Goal: Task Accomplishment & Management: Use online tool/utility

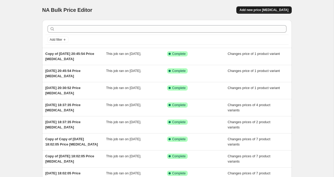
click at [260, 11] on span "Add new price [MEDICAL_DATA]" at bounding box center [264, 10] width 49 height 4
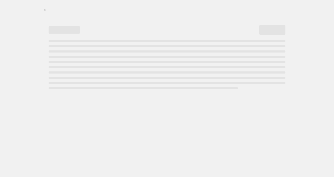
select select "percentage"
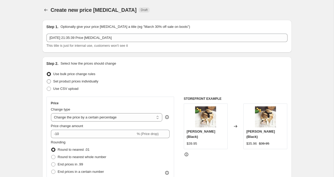
click at [50, 83] on span at bounding box center [49, 81] width 4 height 4
click at [47, 80] on input "Set product prices individually" at bounding box center [47, 79] width 0 height 0
radio input "true"
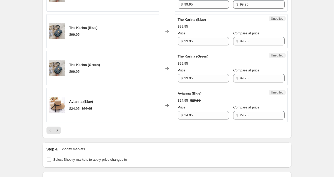
scroll to position [800, 0]
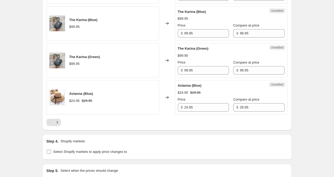
click at [47, 150] on input "Select Shopify markets to apply price changes to" at bounding box center [49, 152] width 4 height 4
checkbox input "true"
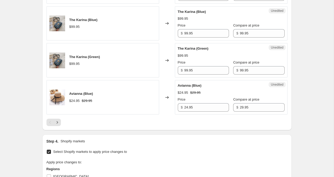
scroll to position [921, 0]
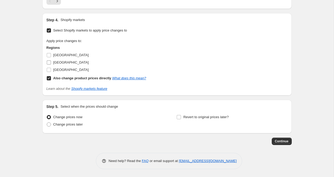
click at [50, 63] on input "[GEOGRAPHIC_DATA]" at bounding box center [49, 62] width 4 height 4
checkbox input "true"
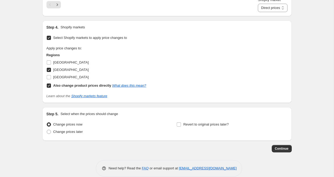
click at [49, 87] on input "Also change product prices directly What does this mean?" at bounding box center [49, 86] width 4 height 4
checkbox input "false"
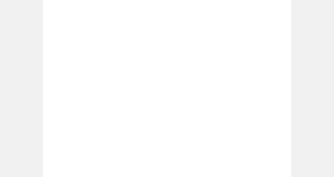
scroll to position [0, 0]
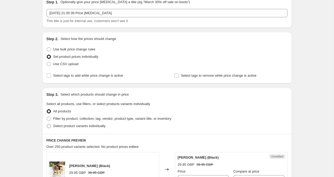
click at [51, 128] on span at bounding box center [49, 126] width 5 height 5
click at [47, 124] on input "Select product variants individually" at bounding box center [47, 124] width 0 height 0
radio input "true"
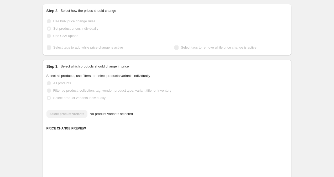
scroll to position [53, 0]
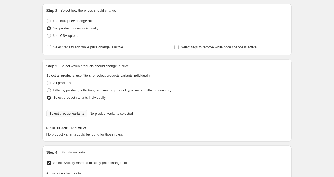
click at [64, 114] on span "Select product variants" at bounding box center [67, 114] width 35 height 4
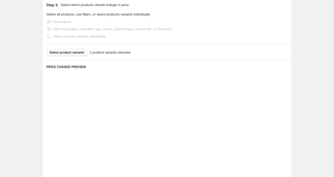
scroll to position [117, 0]
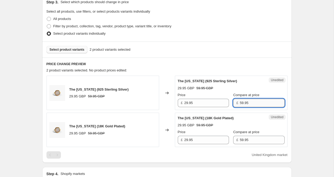
click at [240, 103] on input "59.95" at bounding box center [262, 103] width 45 height 8
type input "49.95"
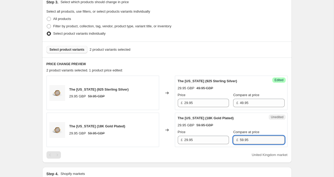
click at [240, 141] on input "59.95" at bounding box center [262, 140] width 45 height 8
type input "49.95"
click at [325, 102] on div "Create new price [MEDICAL_DATA]. This page is ready Create new price [MEDICAL_D…" at bounding box center [167, 107] width 334 height 448
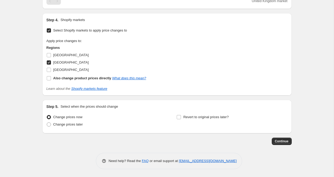
scroll to position [271, 0]
click at [286, 143] on span "Continue" at bounding box center [282, 141] width 14 height 4
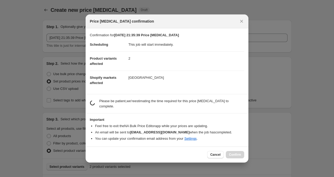
scroll to position [0, 0]
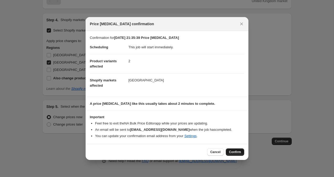
click at [243, 154] on button "Confirm" at bounding box center [235, 152] width 18 height 7
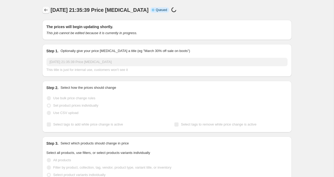
click at [43, 12] on icon "Price change jobs" at bounding box center [45, 9] width 5 height 5
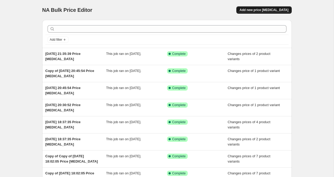
click at [258, 13] on button "Add new price [MEDICAL_DATA]" at bounding box center [264, 9] width 55 height 7
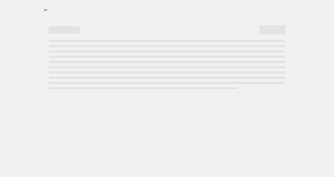
select select "percentage"
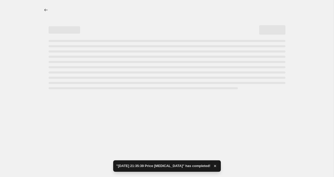
select select "percentage"
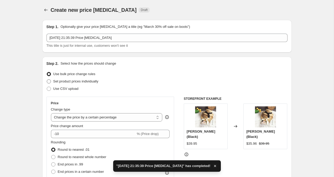
click at [50, 83] on span at bounding box center [49, 81] width 4 height 4
click at [47, 80] on input "Set product prices individually" at bounding box center [47, 79] width 0 height 0
radio input "true"
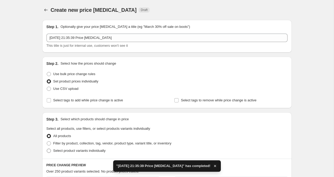
click at [47, 154] on label "Select product variants individually" at bounding box center [76, 150] width 59 height 7
click at [47, 149] on input "Select product variants individually" at bounding box center [47, 149] width 0 height 0
radio input "true"
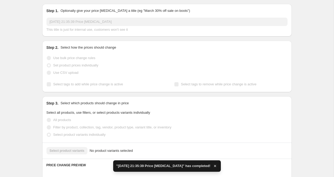
scroll to position [44, 0]
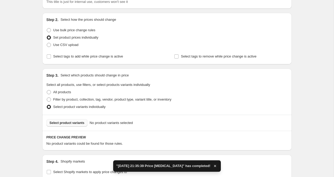
click at [68, 124] on span "Select product variants" at bounding box center [67, 123] width 35 height 4
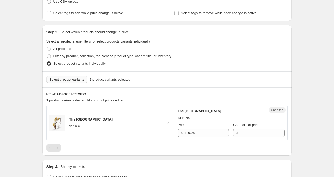
scroll to position [88, 0]
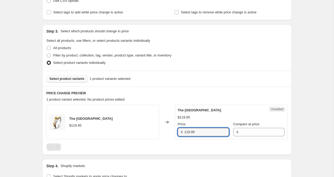
drag, startPoint x: 188, startPoint y: 133, endPoint x: 169, endPoint y: 133, distance: 18.7
click at [177, 133] on div "Unedited The Tallinn $119.95 Price $ 119.95 Compare at price $" at bounding box center [231, 122] width 113 height 34
type input "99.95"
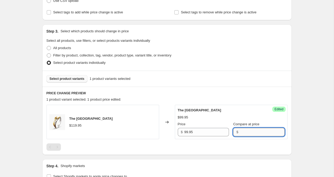
click at [258, 135] on input "Compare at price" at bounding box center [262, 132] width 45 height 8
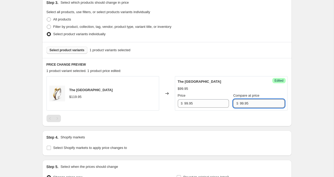
scroll to position [177, 0]
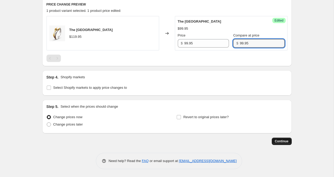
type input "99.95"
click at [281, 142] on span "Continue" at bounding box center [282, 141] width 14 height 4
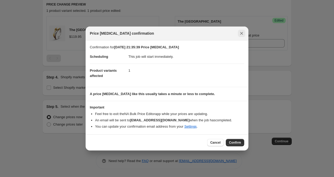
click at [243, 31] on icon "Close" at bounding box center [241, 33] width 5 height 5
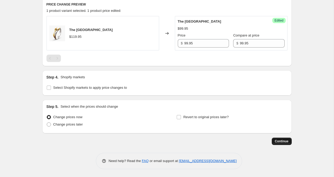
click at [284, 139] on button "Continue" at bounding box center [282, 141] width 20 height 7
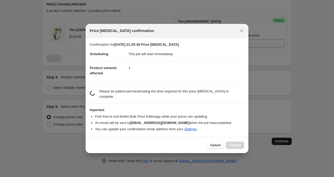
scroll to position [0, 0]
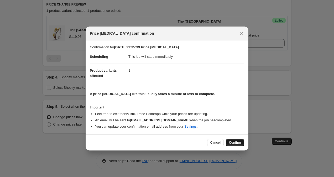
click at [231, 144] on span "Confirm" at bounding box center [235, 143] width 12 height 4
